Goal: Task Accomplishment & Management: Manage account settings

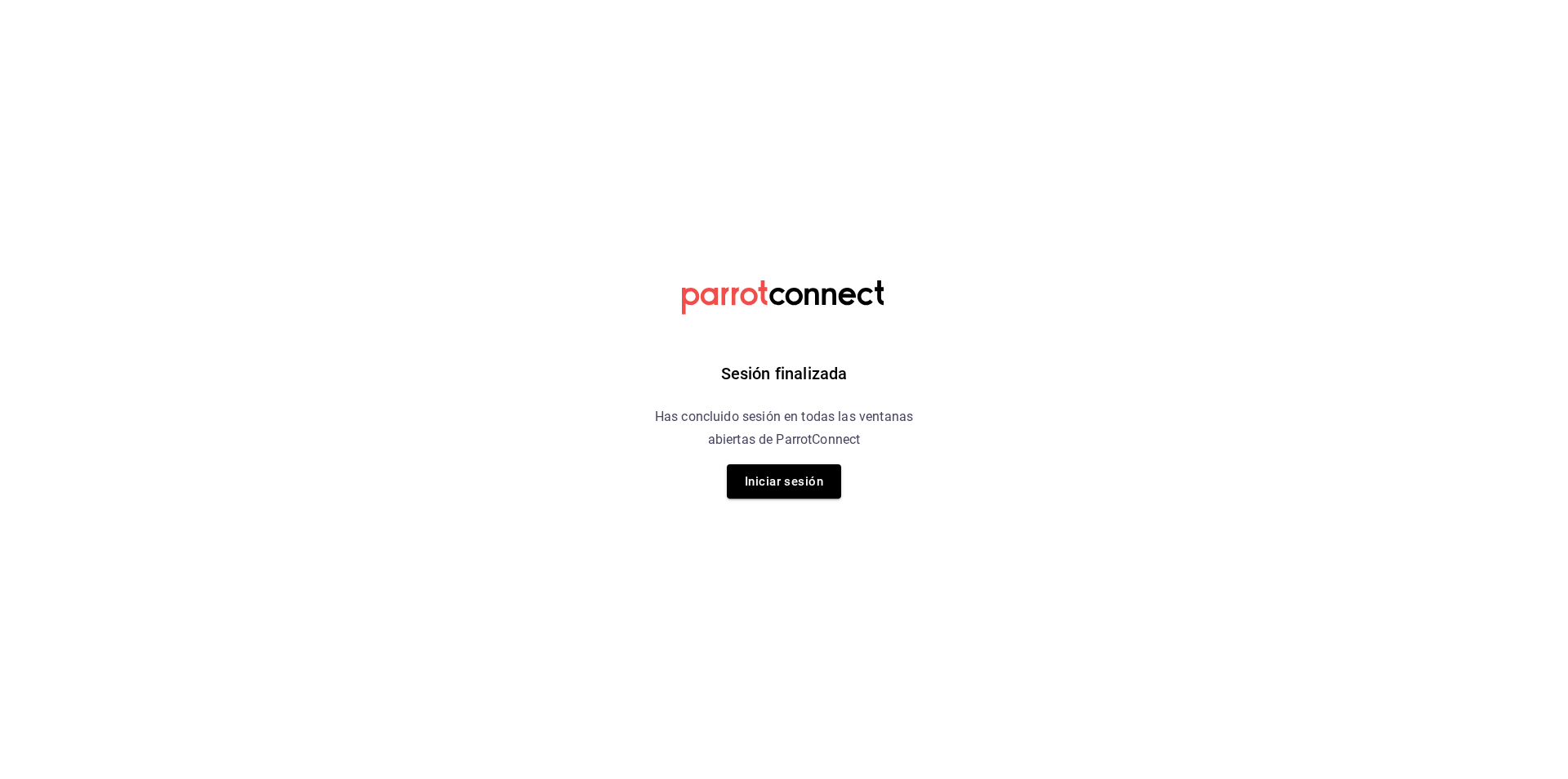
drag, startPoint x: 0, startPoint y: 0, endPoint x: 642, endPoint y: 63, distance: 645.1
click at [642, 63] on div "Sesión finalizada Has concluido sesión en todas las ventanas abiertas de Parrot…" at bounding box center [784, 390] width 412 height 779
click at [786, 469] on button "Iniciar sesión" at bounding box center [784, 481] width 114 height 34
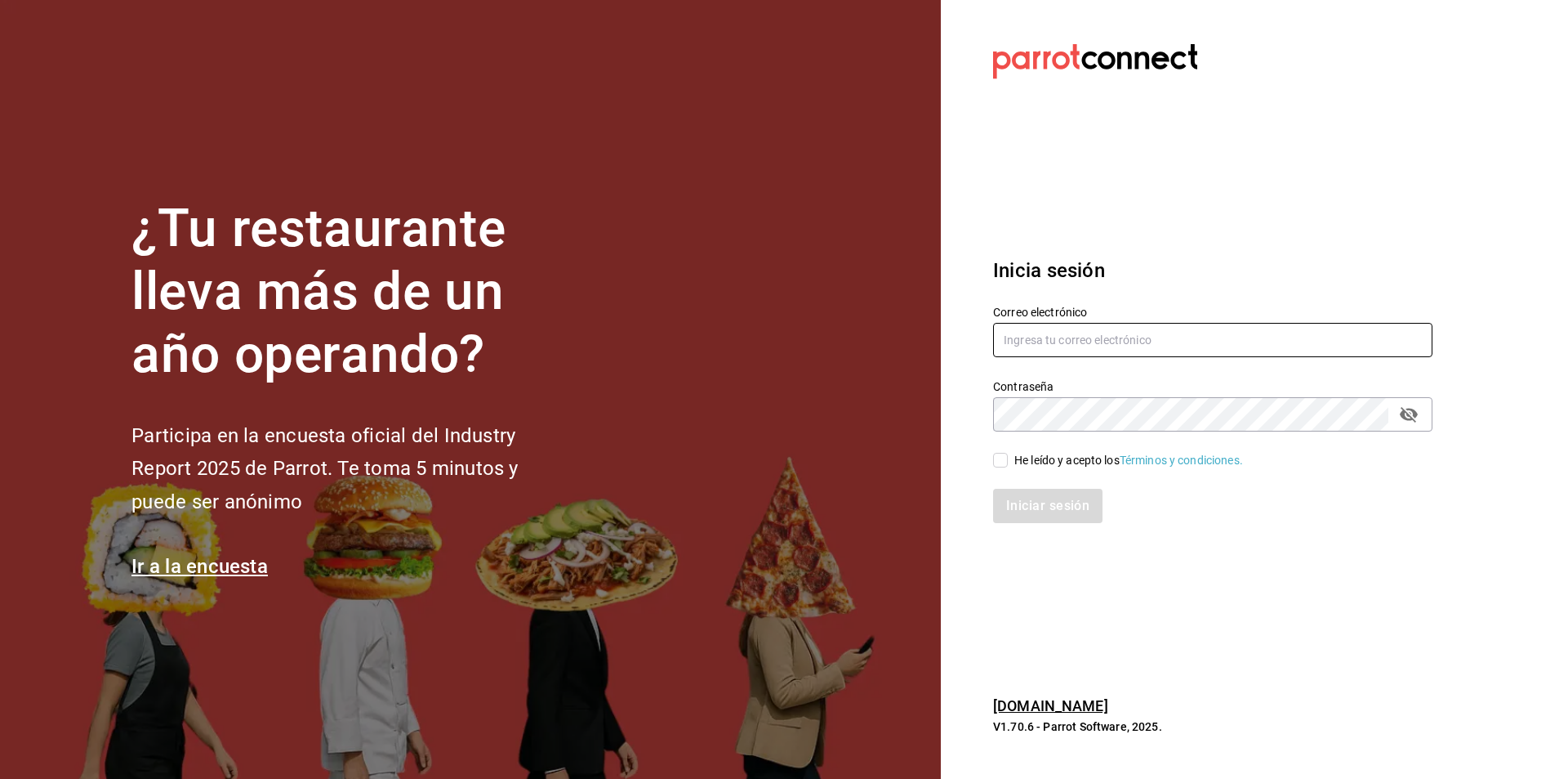
type input "[PERSON_NAME][EMAIL_ADDRESS][DOMAIN_NAME]"
click at [1009, 457] on span "He leído y acepto los Términos y condiciones." at bounding box center [1126, 461] width 236 height 18
click at [1008, 457] on input "He leído y acepto los Términos y condiciones." at bounding box center [1000, 460] width 15 height 15
checkbox input "true"
click at [1055, 500] on button "Iniciar sesión" at bounding box center [1049, 506] width 111 height 34
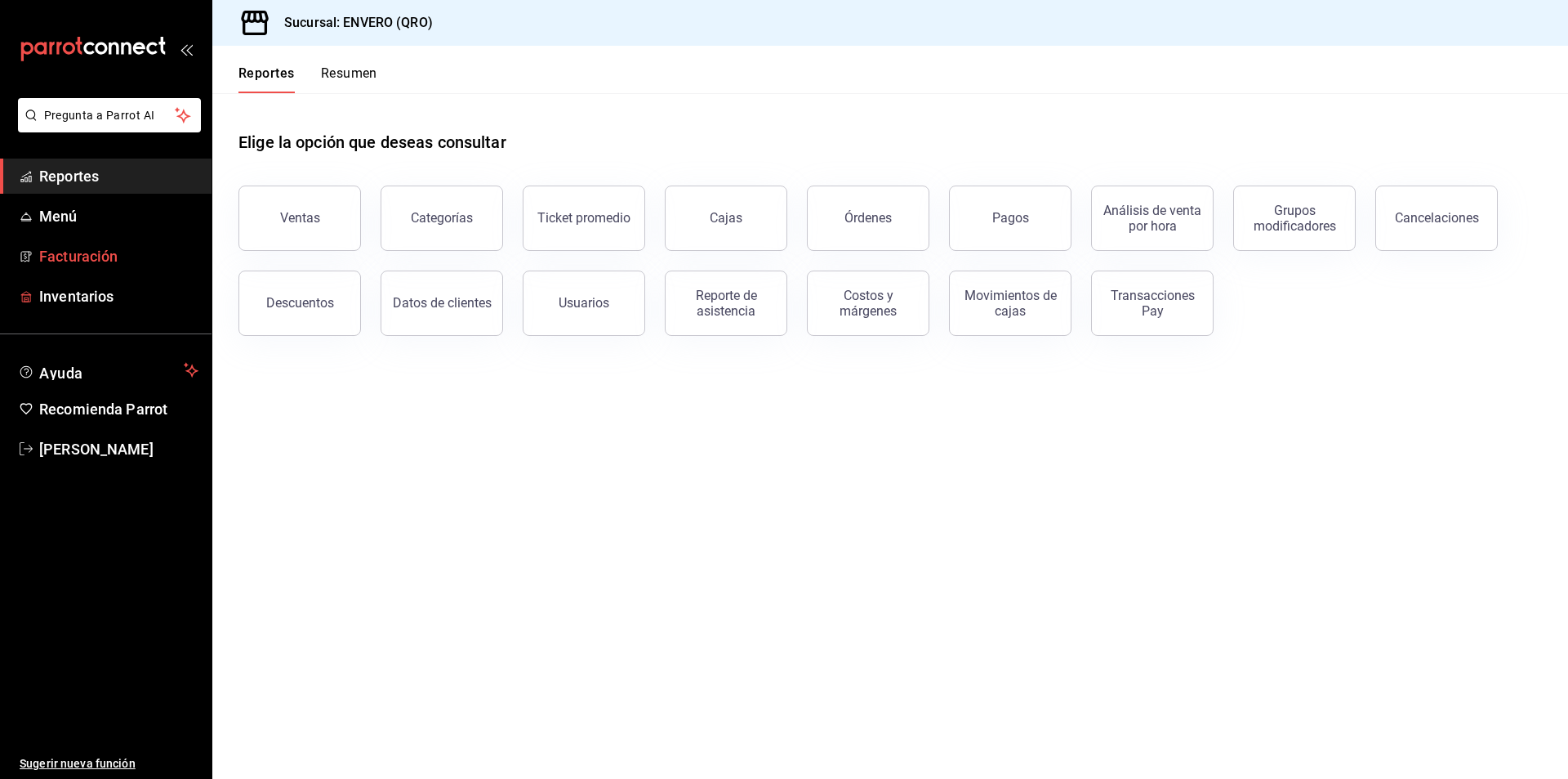
click at [63, 273] on link "Facturación" at bounding box center [105, 256] width 212 height 35
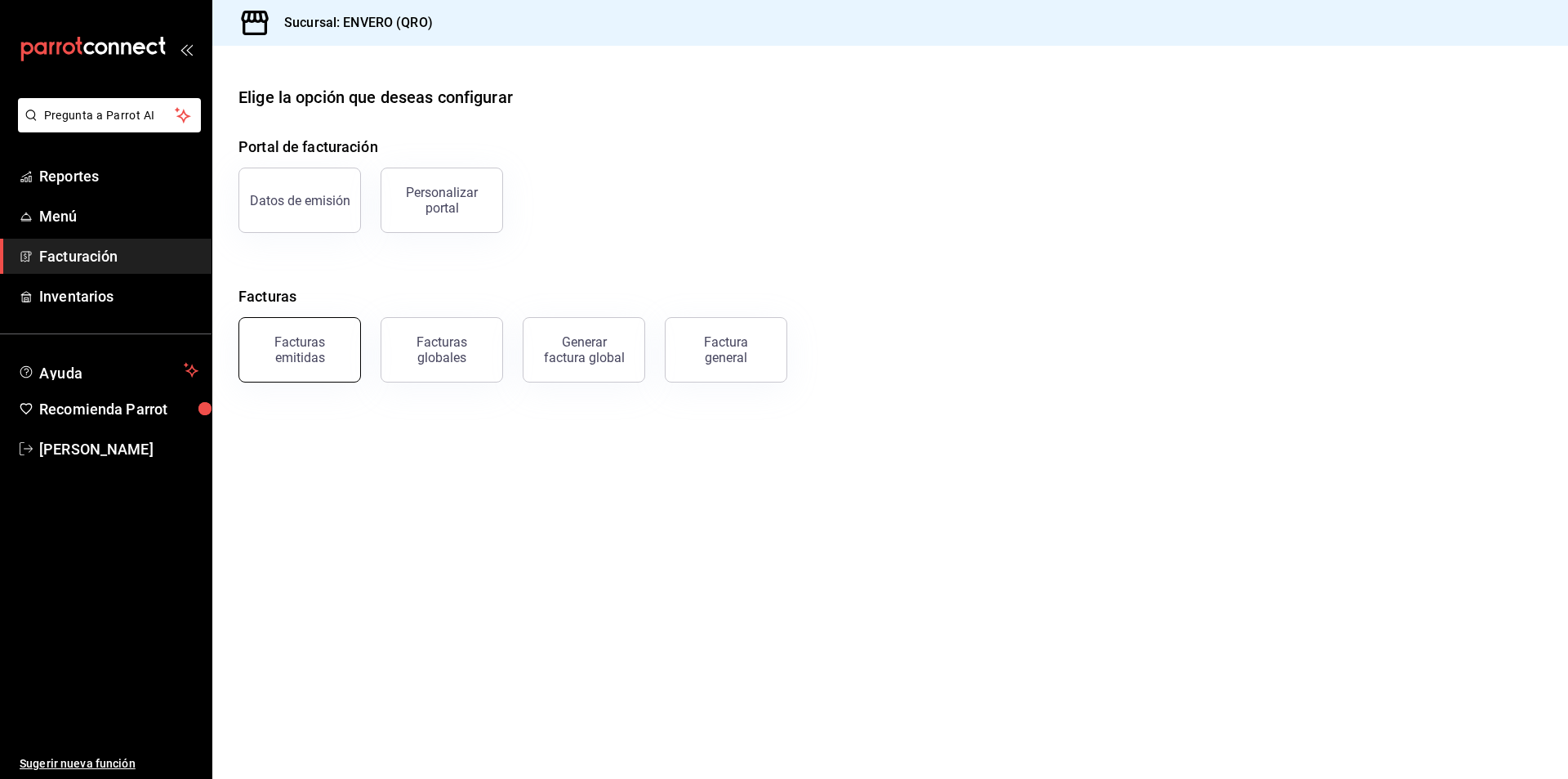
click at [338, 362] on div "Facturas emitidas" at bounding box center [299, 349] width 101 height 31
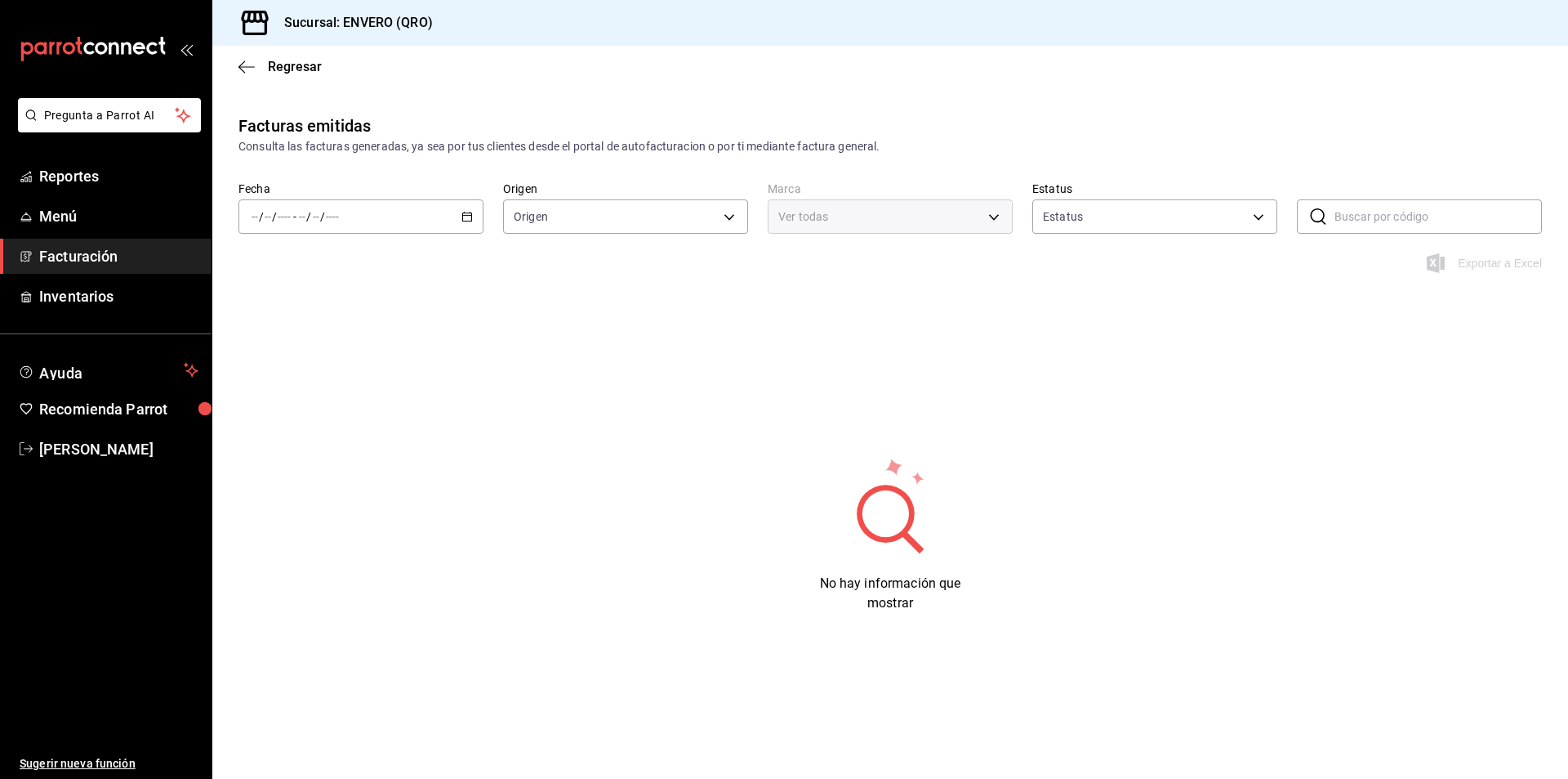
type input "ORDER_INVOICE,GENERAL_INVOICE"
type input "ACTIVE,PENDING_CANCELLATION,CANCELLED,PRE_CANCELLED"
type input "77704a34-0683-4cbb-b40a-bda73e868864,159ee66d-dcce-4c4f-b837-83b83eda05ec"
click at [468, 212] on icon "button" at bounding box center [467, 216] width 11 height 11
click at [300, 415] on span "Año actual" at bounding box center [316, 413] width 127 height 18
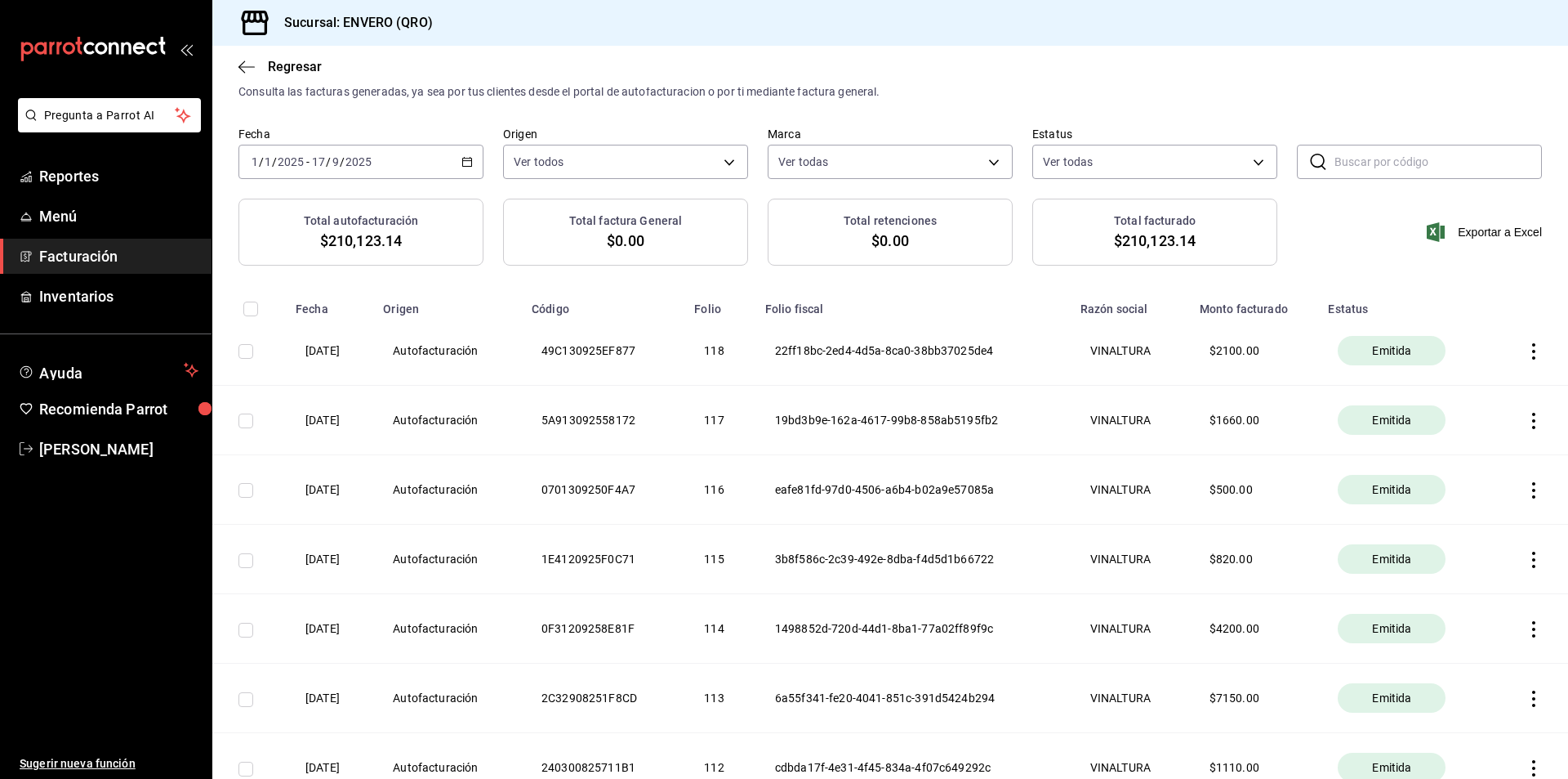
scroll to position [82, 0]
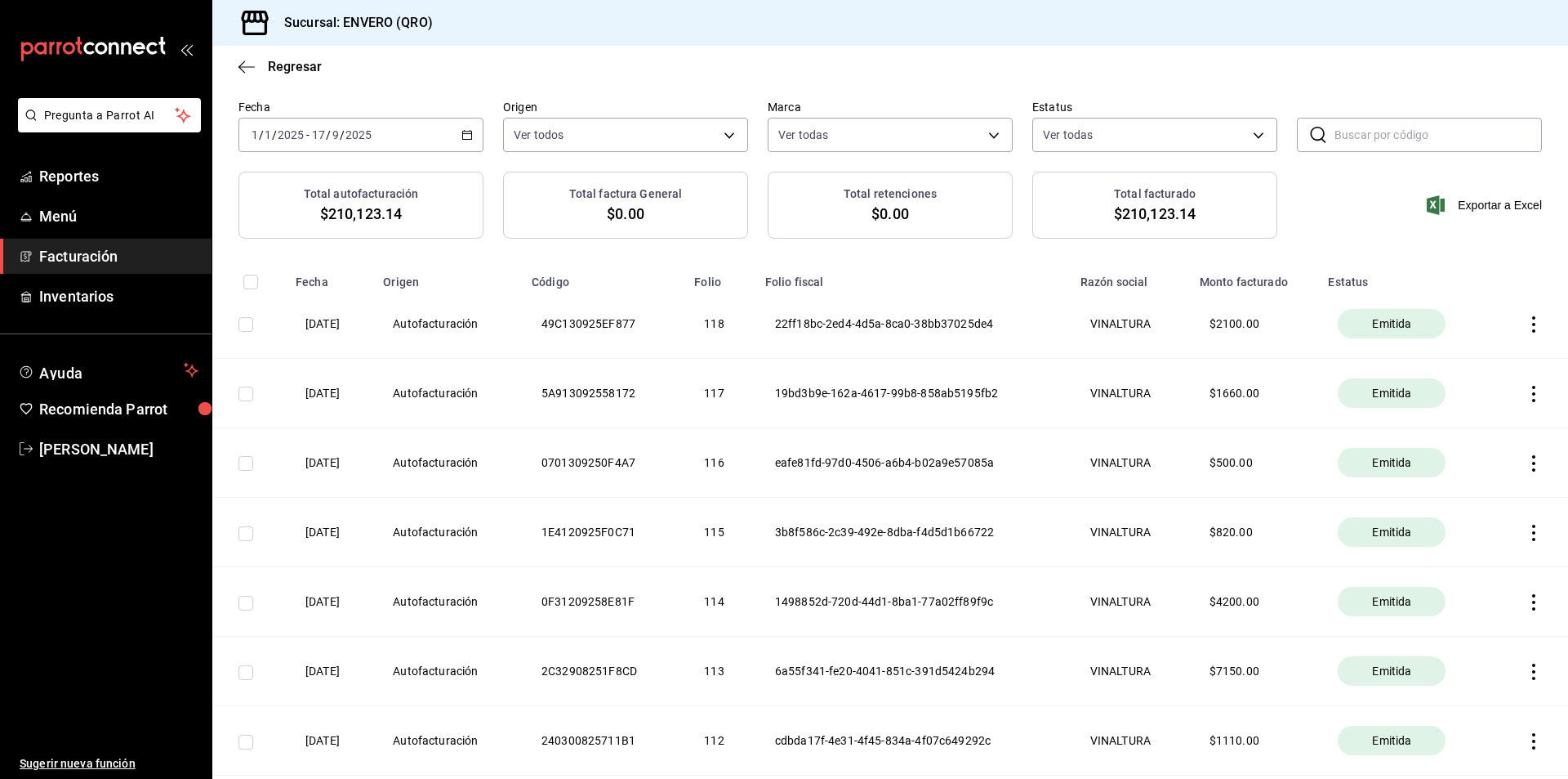
click at [1314, 58] on div "Regresar" at bounding box center [890, 66] width 1356 height 41
